Goal: Information Seeking & Learning: Learn about a topic

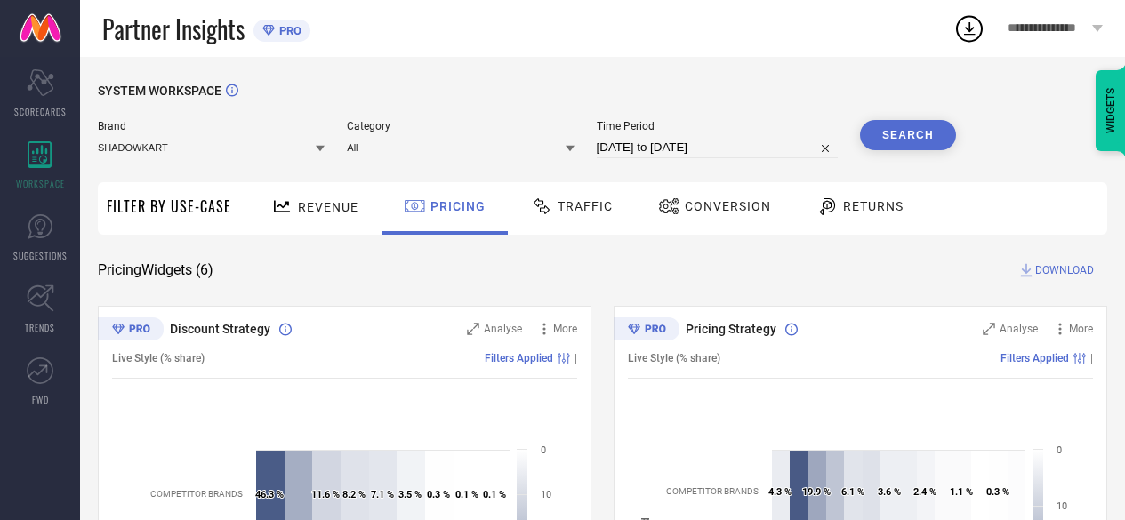
scroll to position [1191, 0]
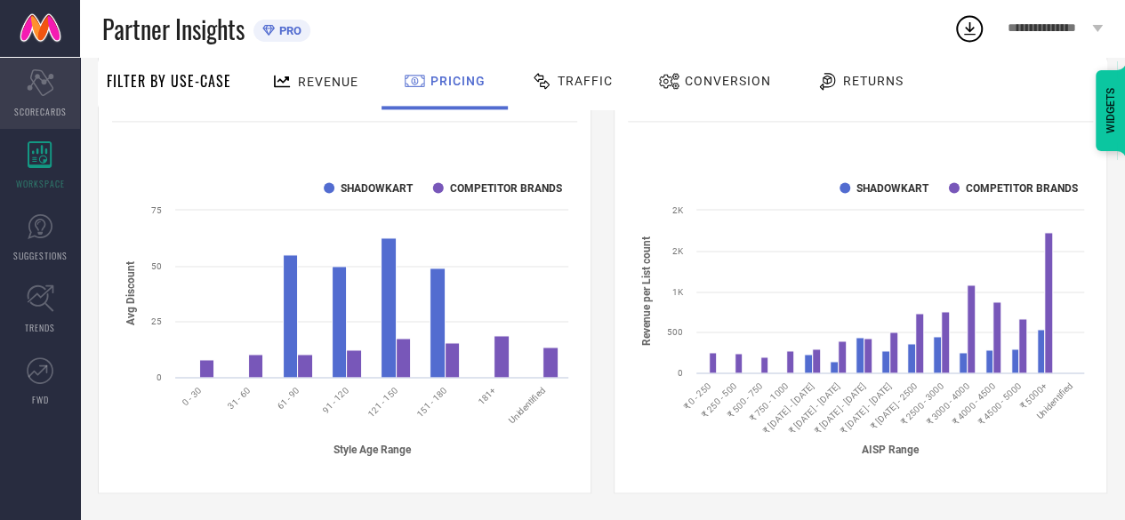
click at [43, 95] on icon at bounding box center [40, 82] width 27 height 27
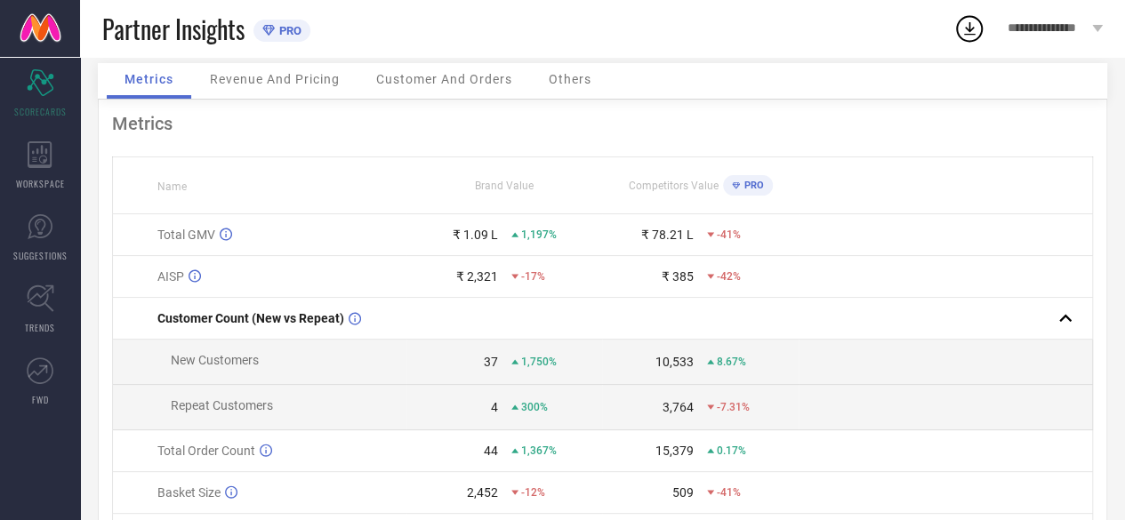
scroll to position [178, 0]
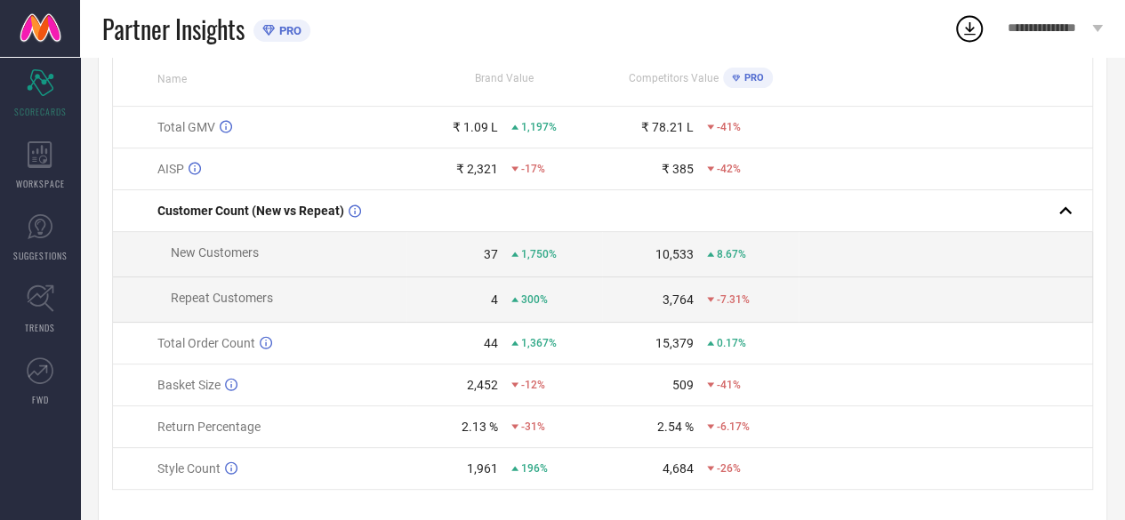
click at [451, 134] on div "₹ 1.09 L" at bounding box center [452, 127] width 91 height 14
click at [523, 261] on span "1,750%" at bounding box center [539, 254] width 36 height 12
click at [54, 159] on div "WORKSPACE" at bounding box center [40, 165] width 80 height 71
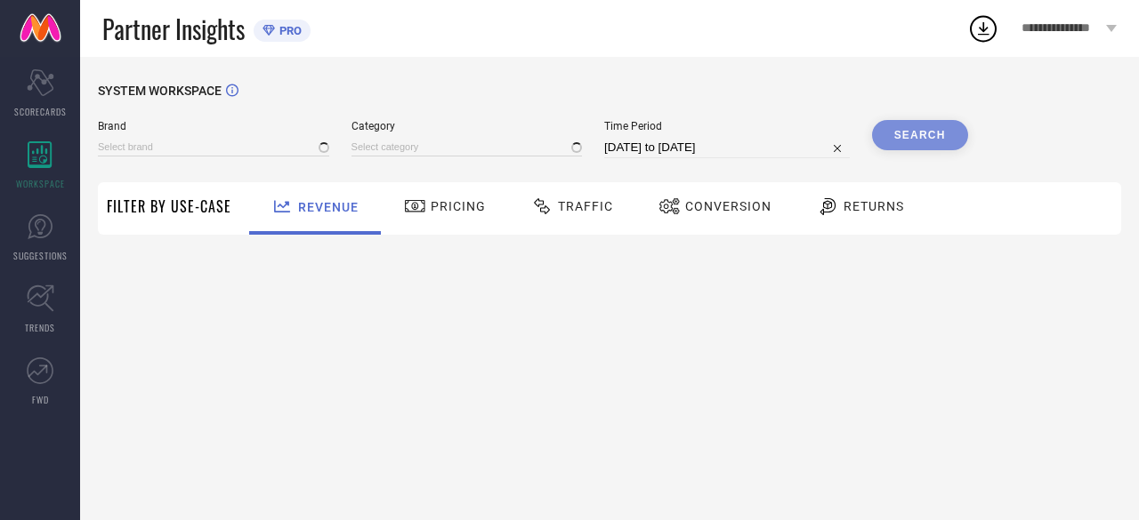
type input "SHADOWKART"
type input "All"
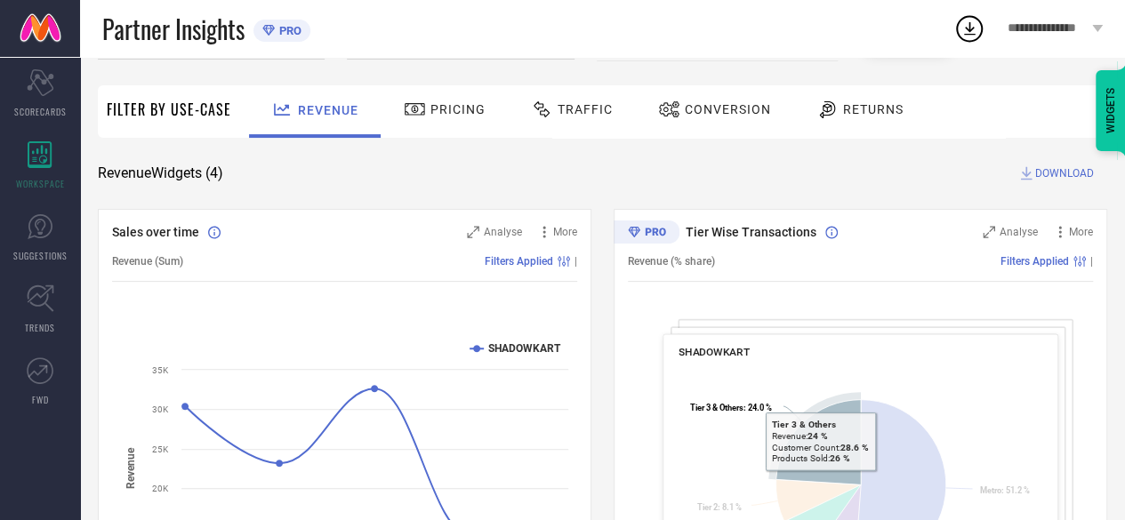
scroll to position [267, 0]
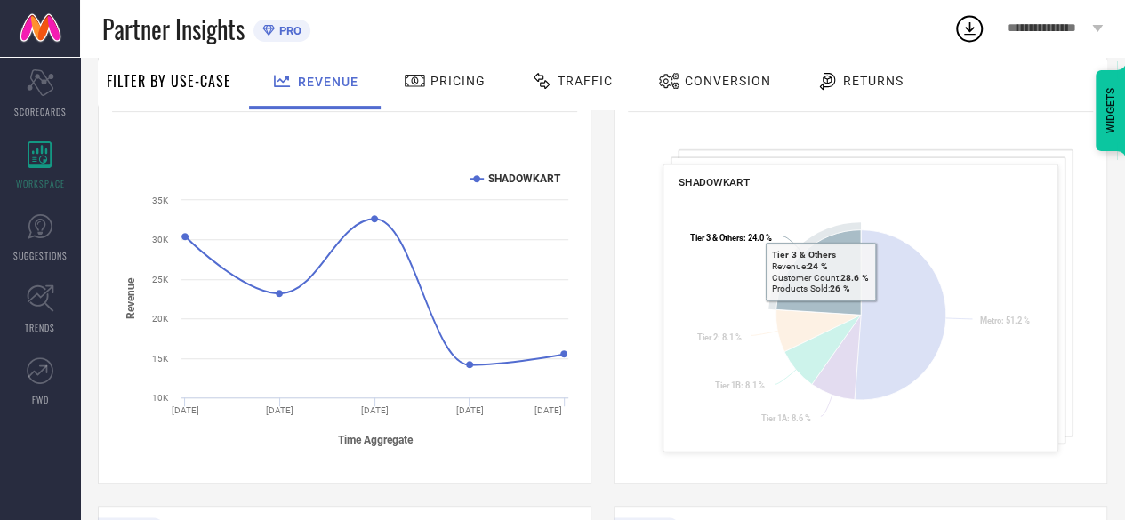
click at [819, 313] on icon at bounding box center [818, 272] width 85 height 85
